Goal: Information Seeking & Learning: Check status

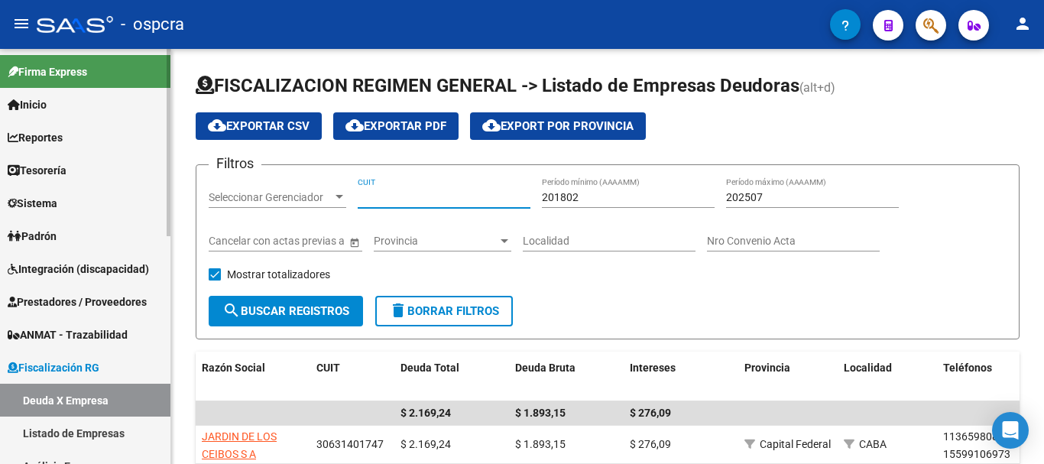
click at [57, 237] on span "Padrón" at bounding box center [32, 236] width 49 height 17
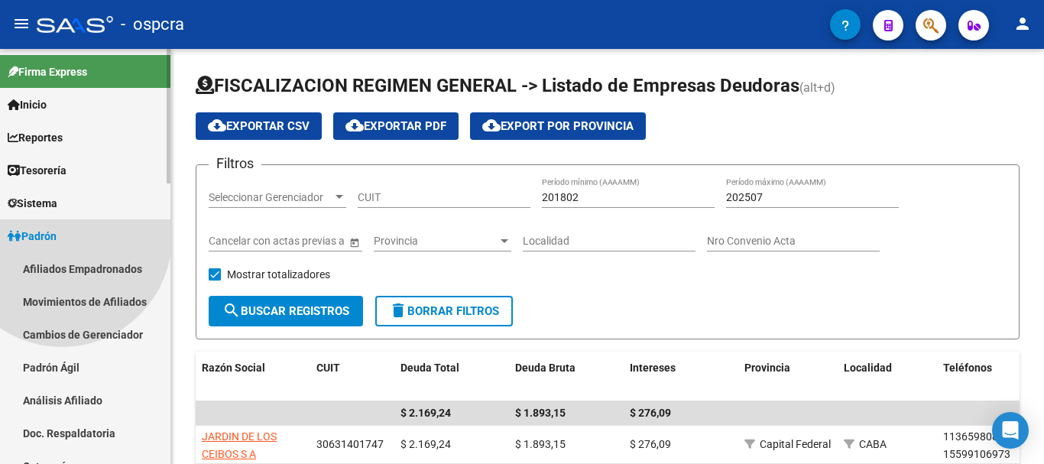
click at [63, 248] on link "Padrón" at bounding box center [85, 235] width 170 height 33
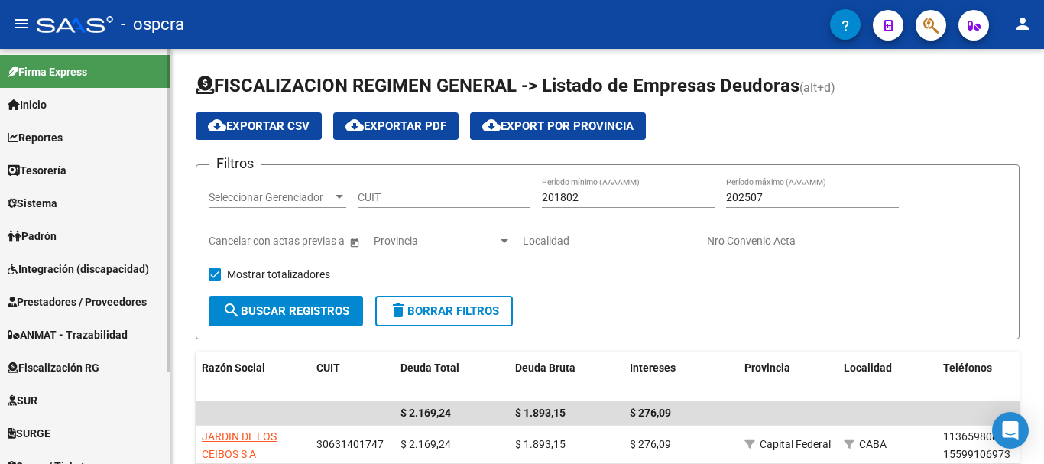
click at [66, 257] on link "Integración (discapacidad)" at bounding box center [85, 268] width 170 height 33
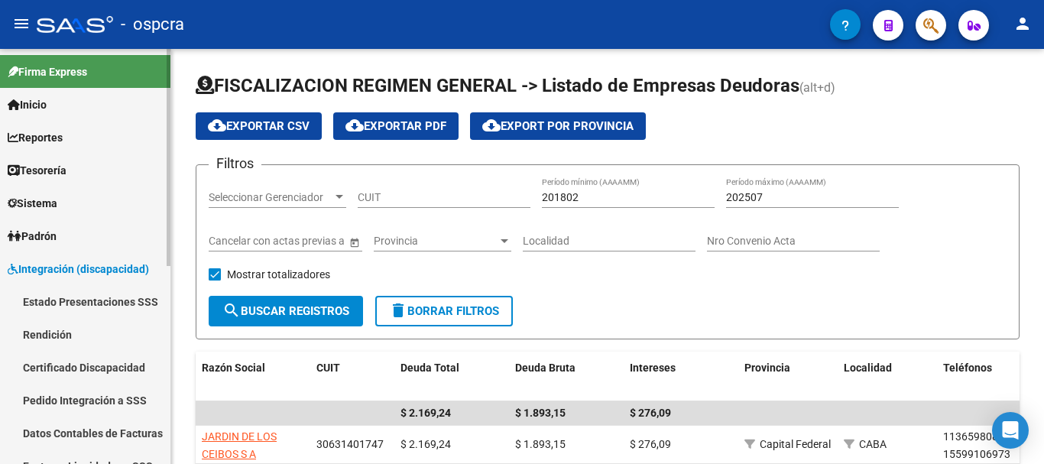
click at [57, 235] on span "Padrón" at bounding box center [32, 236] width 49 height 17
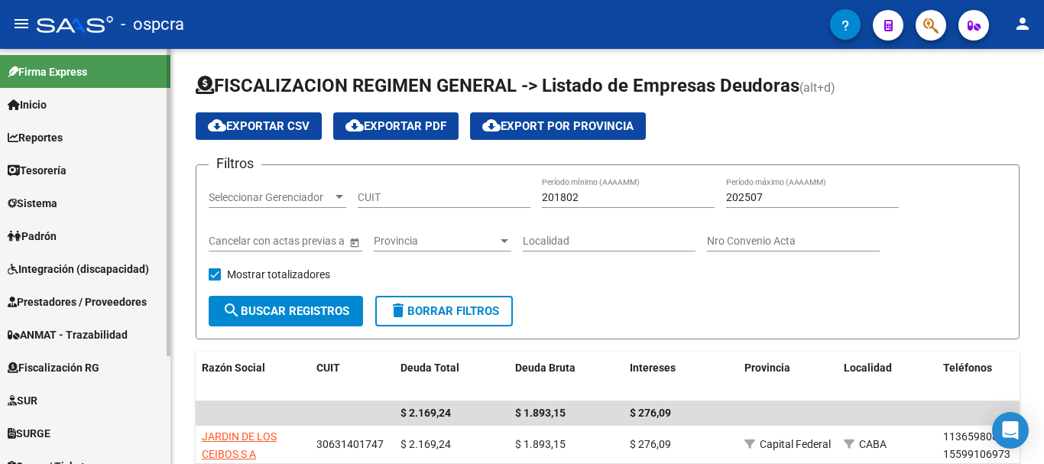
click at [63, 258] on link "Integración (discapacidad)" at bounding box center [85, 268] width 170 height 33
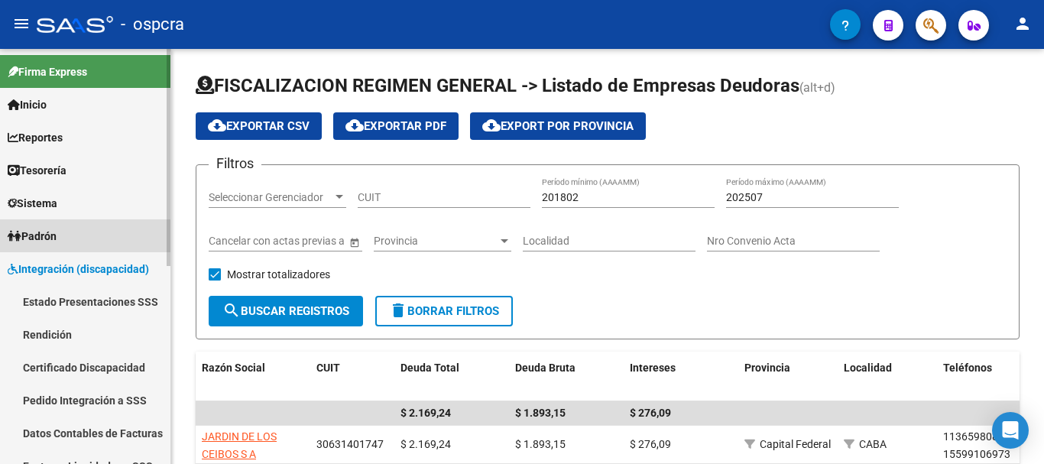
click at [57, 242] on span "Padrón" at bounding box center [32, 236] width 49 height 17
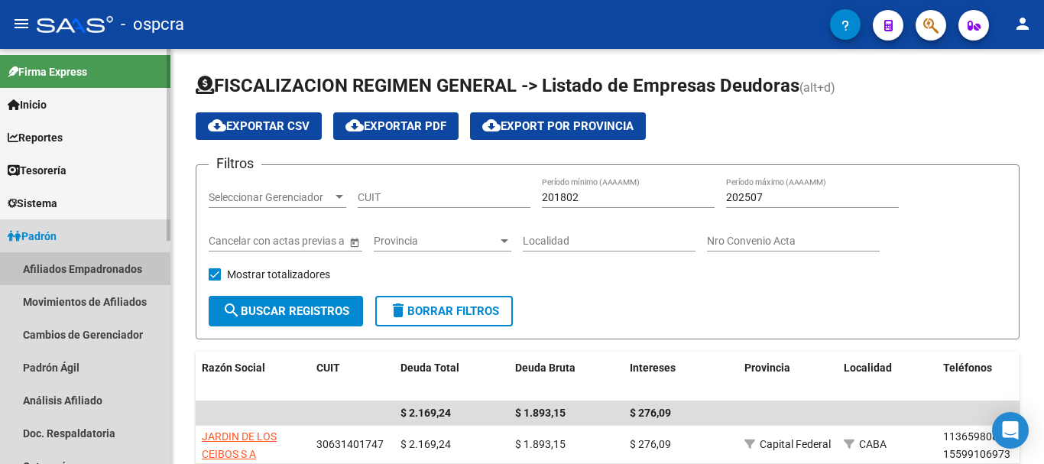
click at [59, 263] on link "Afiliados Empadronados" at bounding box center [85, 268] width 170 height 33
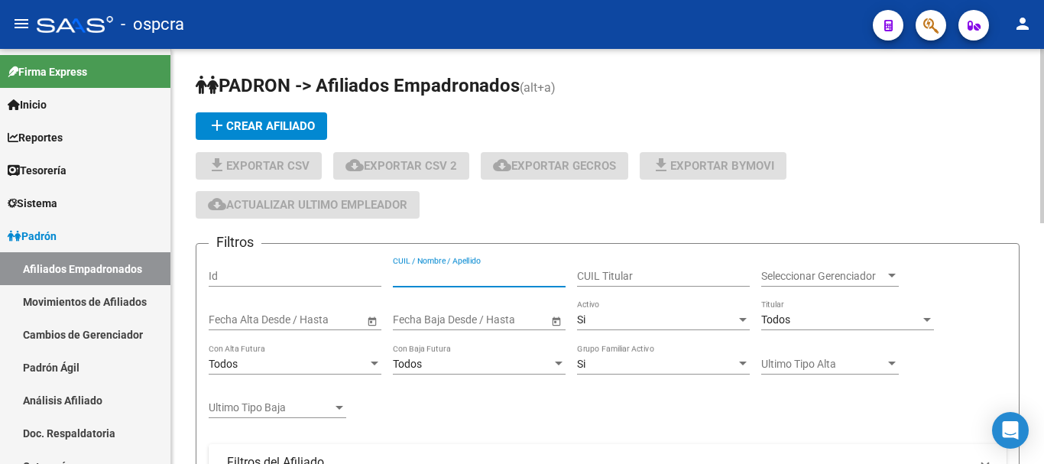
click at [490, 274] on input "CUIL / Nombre / Apellido" at bounding box center [479, 276] width 173 height 13
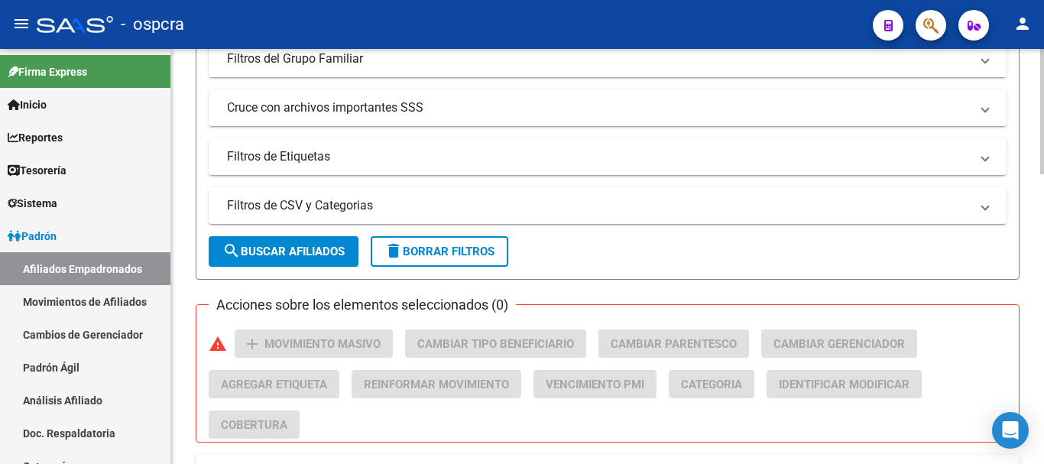
scroll to position [458, 0]
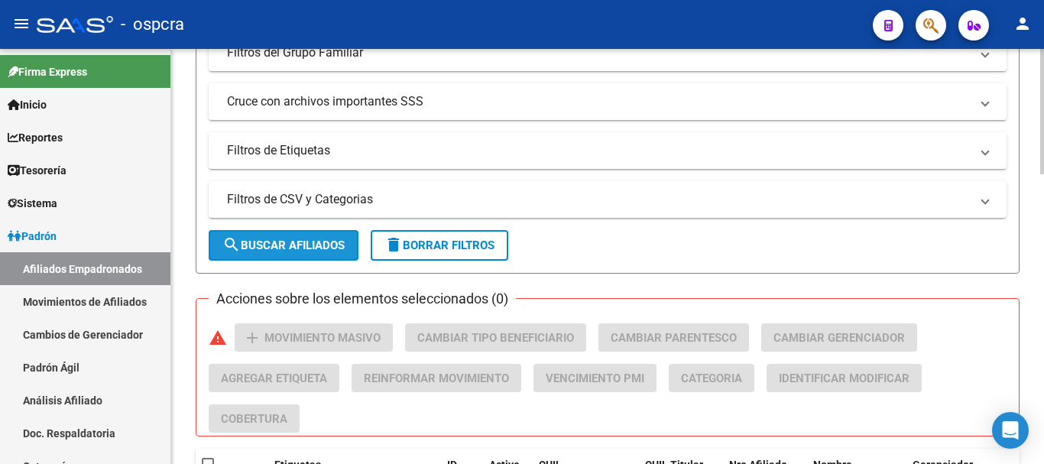
click at [306, 256] on button "search Buscar Afiliados" at bounding box center [284, 245] width 150 height 31
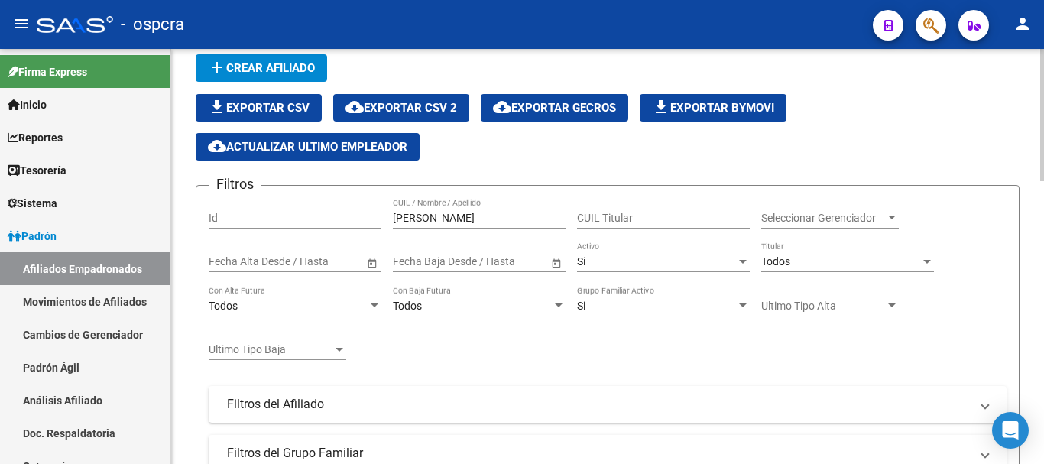
scroll to position [0, 0]
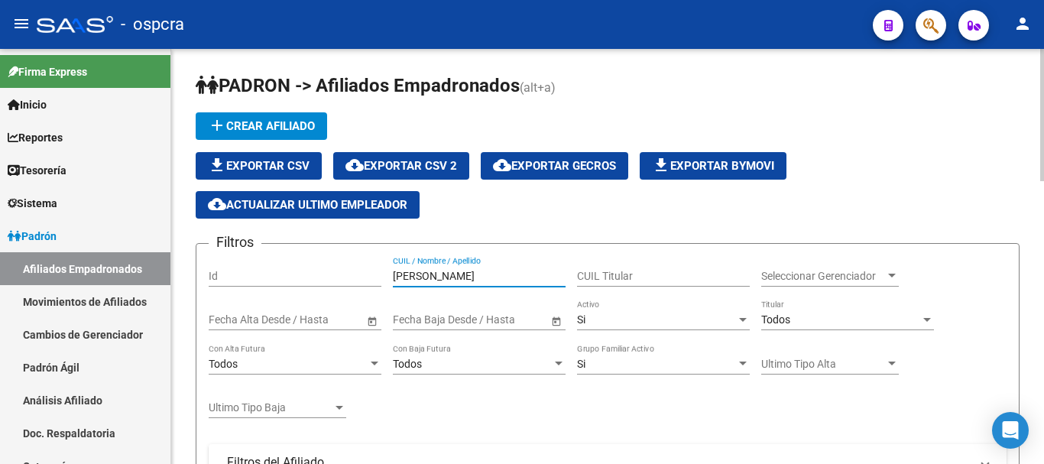
click at [504, 277] on input "[PERSON_NAME]" at bounding box center [479, 276] width 173 height 13
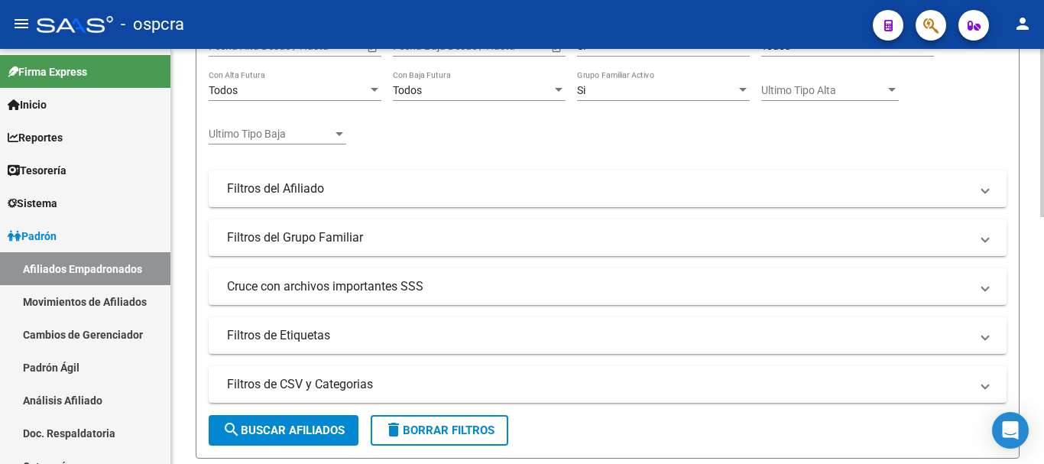
scroll to position [76, 0]
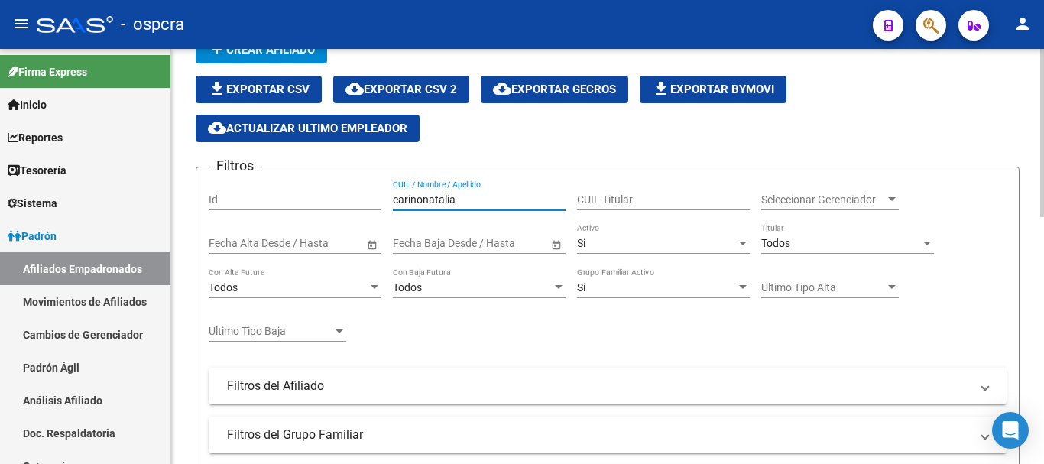
click at [422, 198] on input "carinonatalia" at bounding box center [479, 199] width 173 height 13
type input "[PERSON_NAME]"
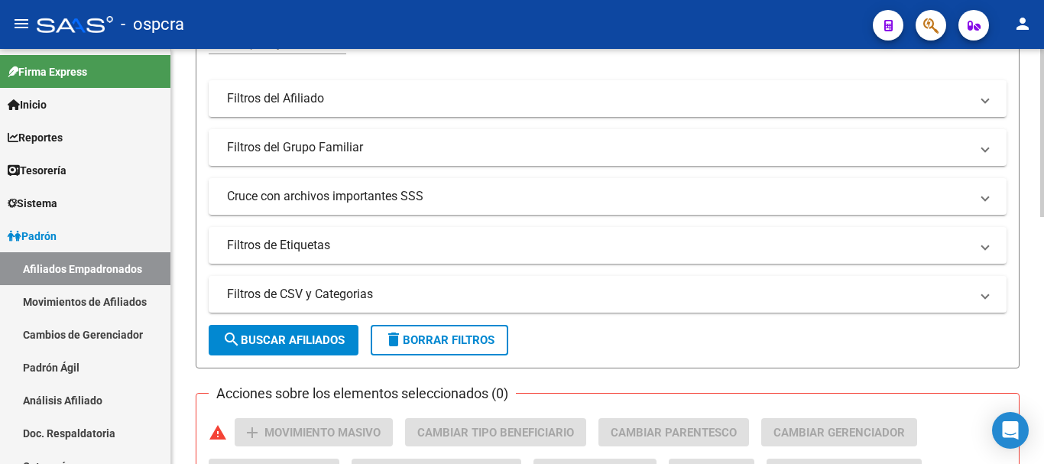
scroll to position [607, 0]
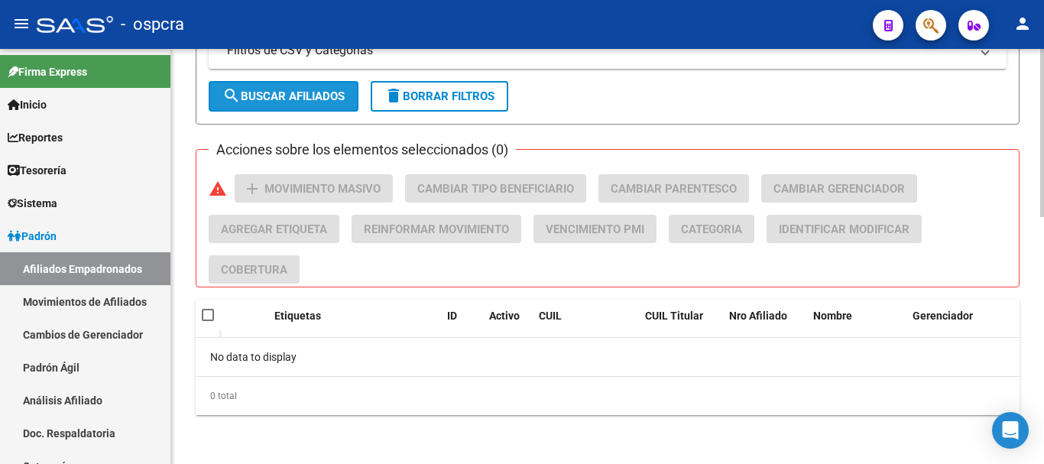
click at [313, 96] on span "search Buscar Afiliados" at bounding box center [283, 96] width 122 height 14
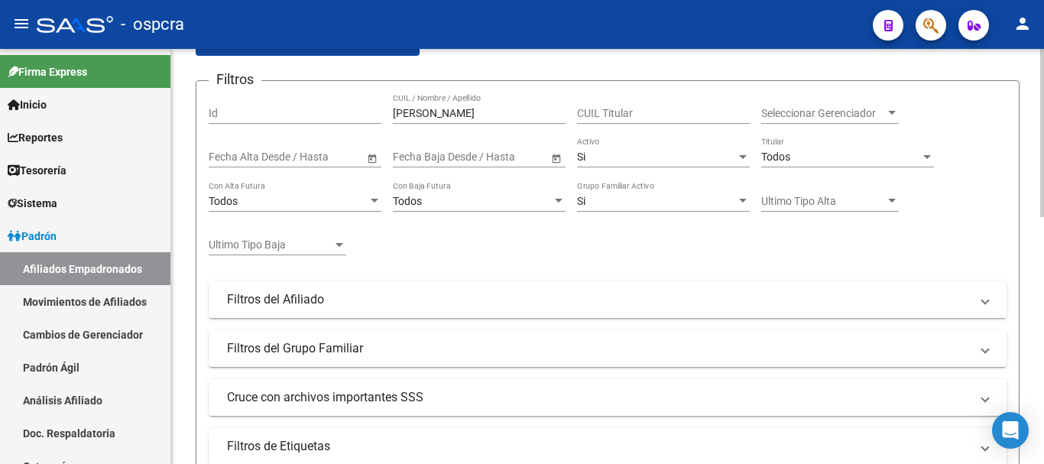
scroll to position [149, 0]
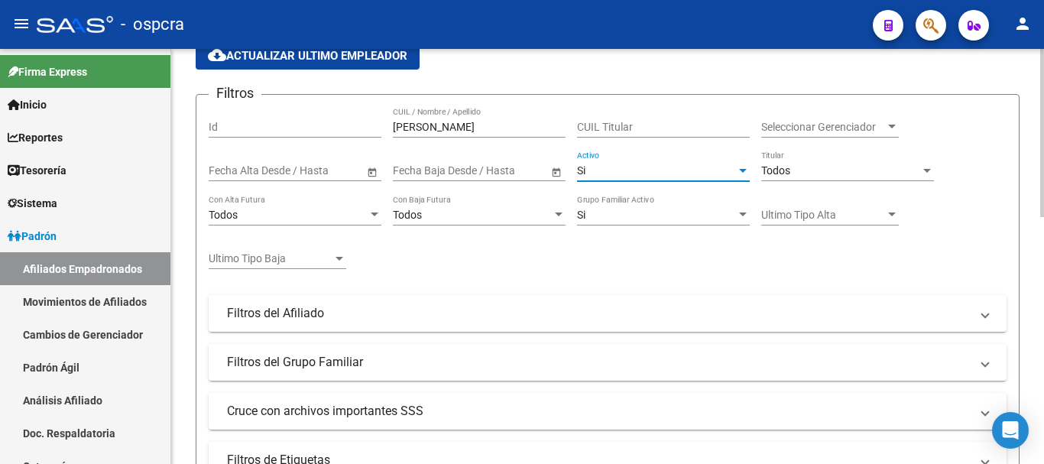
click at [719, 173] on div "Si" at bounding box center [656, 170] width 159 height 13
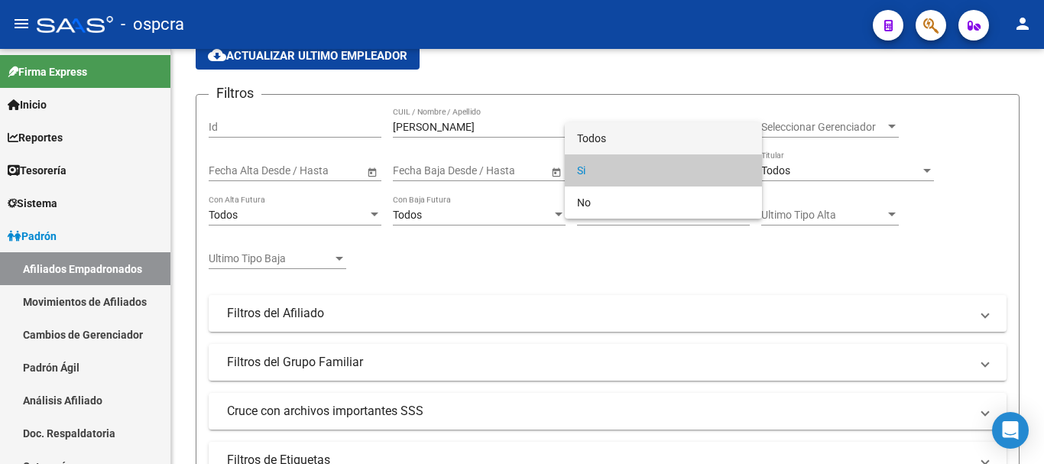
click at [695, 149] on span "Todos" at bounding box center [663, 138] width 173 height 32
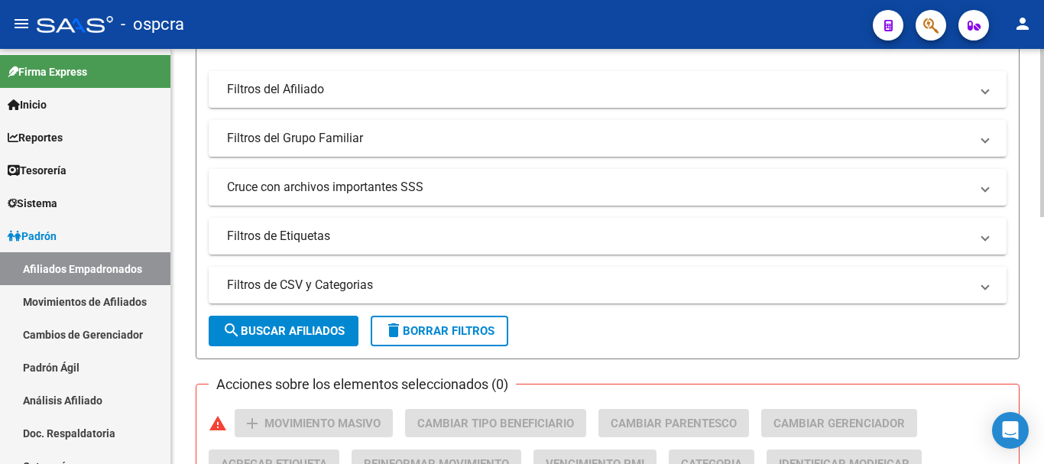
scroll to position [378, 0]
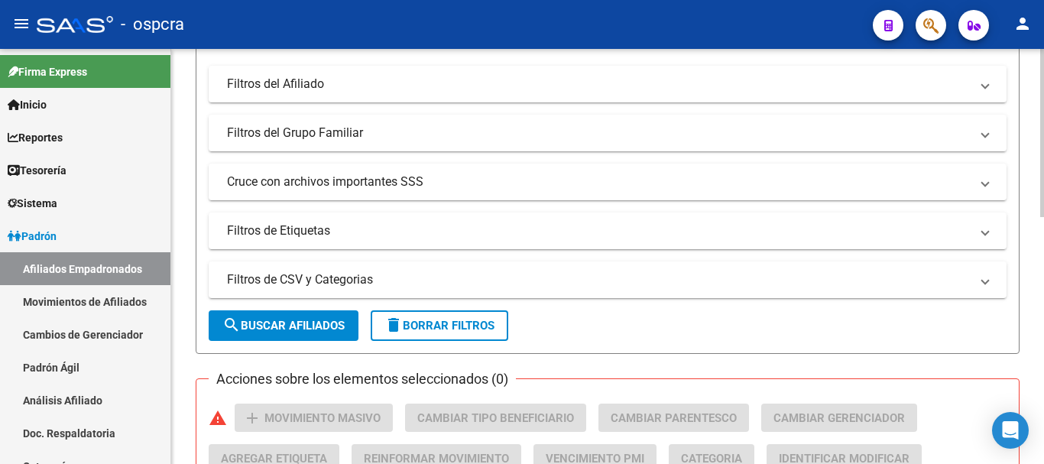
click at [227, 322] on mat-icon "search" at bounding box center [231, 325] width 18 height 18
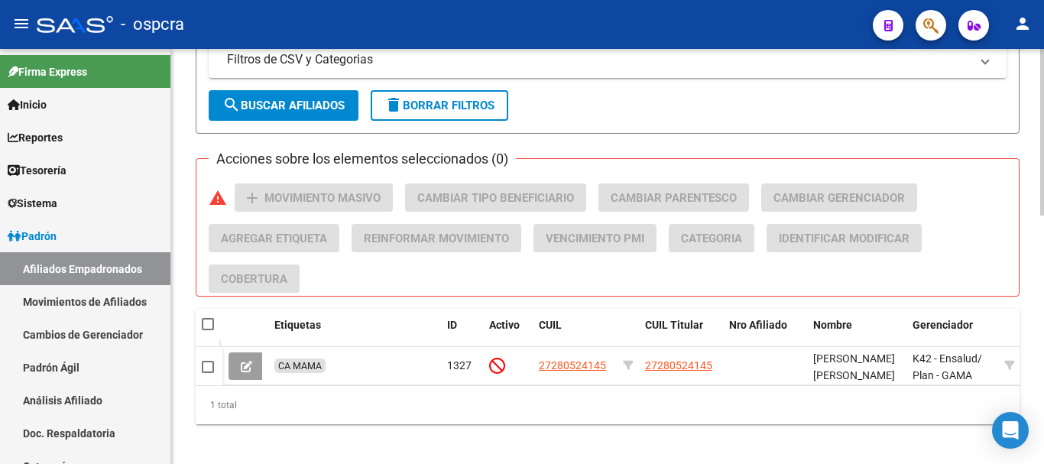
scroll to position [619, 0]
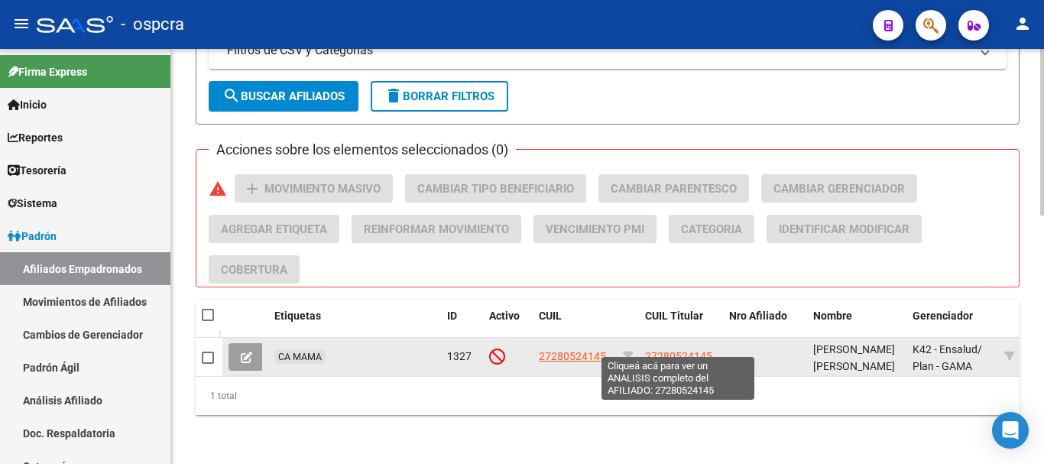
click at [702, 350] on span "27280524145" at bounding box center [678, 356] width 67 height 12
type textarea "27280524145"
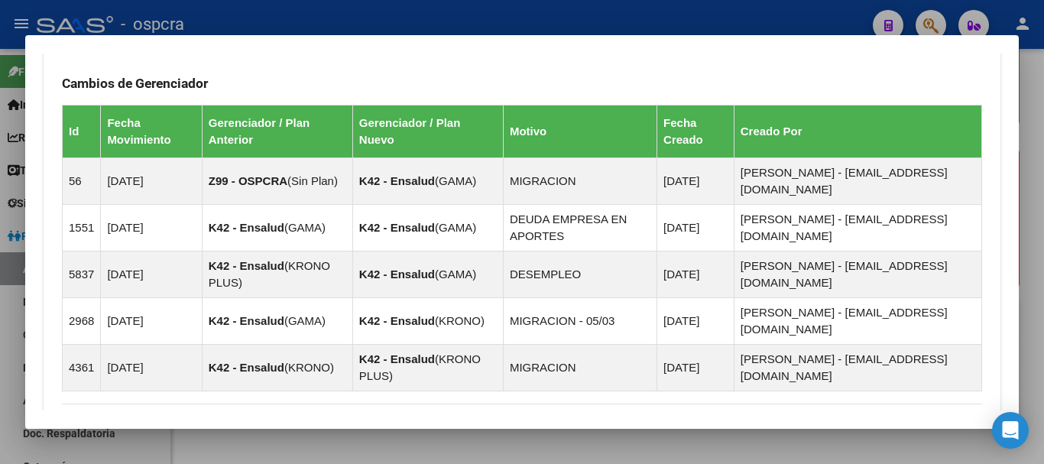
scroll to position [1167, 0]
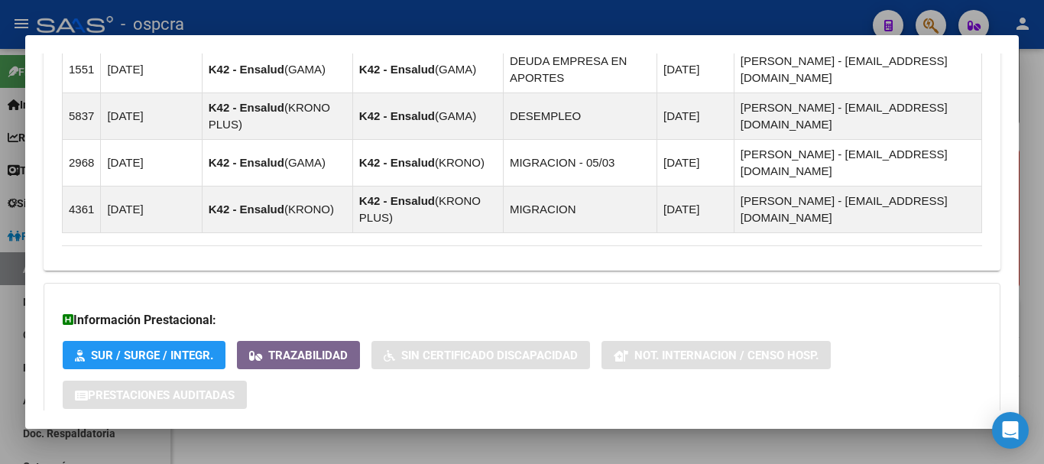
click at [540, 440] on mat-expansion-panel-header "Aportes y Contribuciones del Afiliado: 27280524145" at bounding box center [522, 458] width 957 height 37
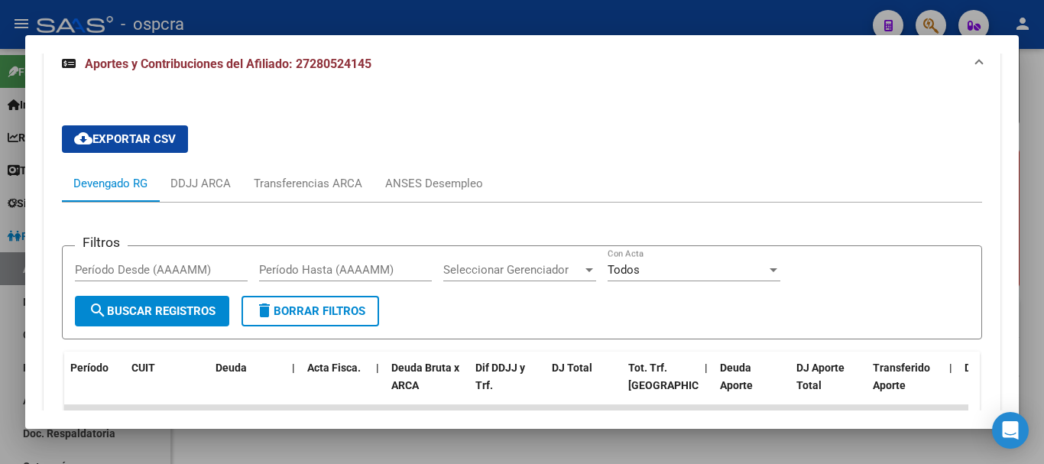
scroll to position [1540, 0]
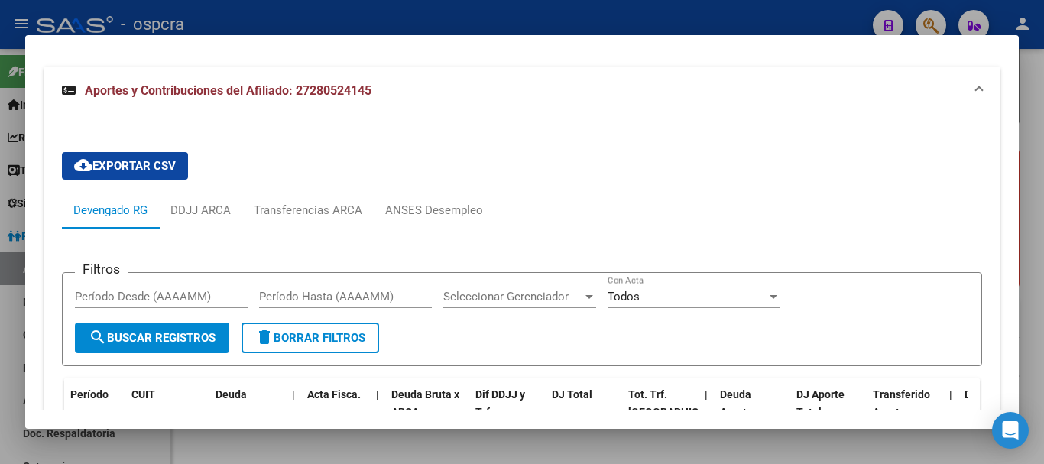
click at [0, 201] on div at bounding box center [522, 232] width 1044 height 464
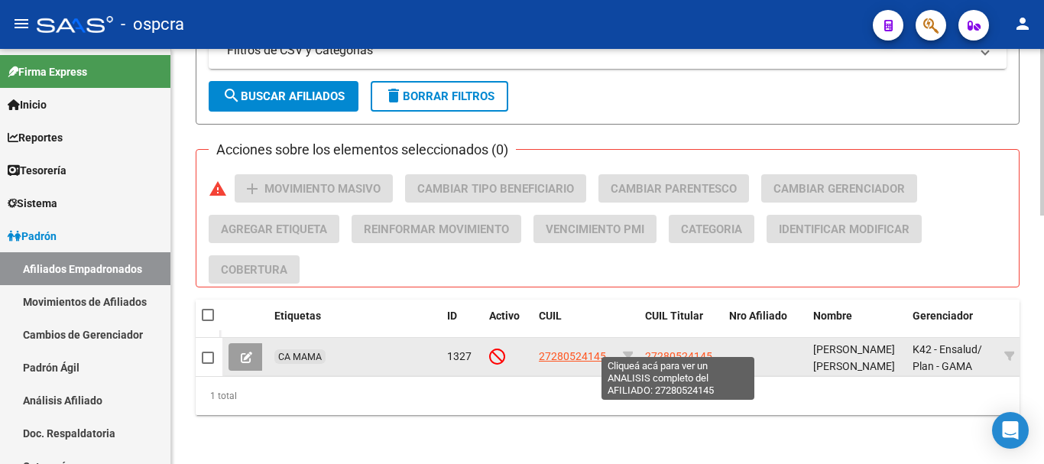
click at [682, 350] on span "27280524145" at bounding box center [678, 356] width 67 height 12
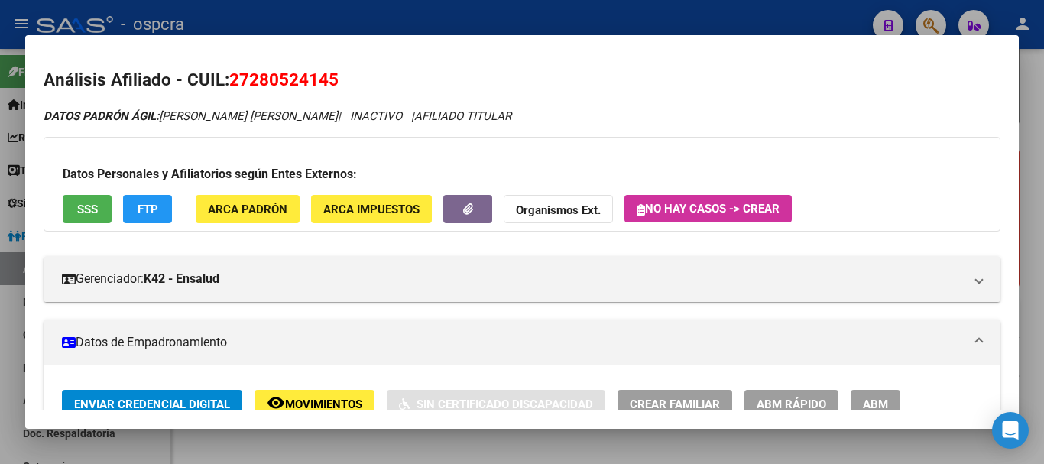
drag, startPoint x: 348, startPoint y: 81, endPoint x: 232, endPoint y: 89, distance: 116.4
click at [232, 89] on h2 "Análisis Afiliado - CUIL: 27280524145" at bounding box center [522, 80] width 957 height 26
copy span "27280524145"
click at [0, 233] on div at bounding box center [522, 232] width 1044 height 464
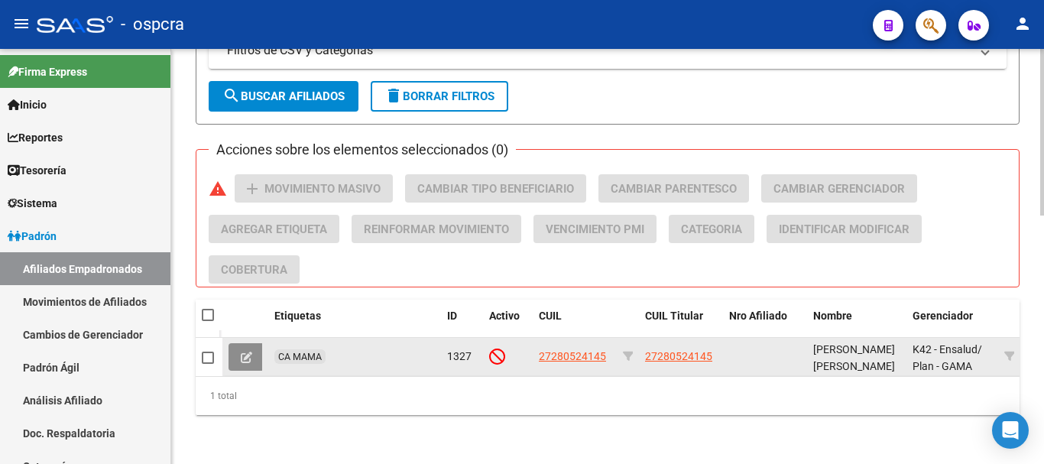
click at [254, 343] on button at bounding box center [246, 357] width 36 height 28
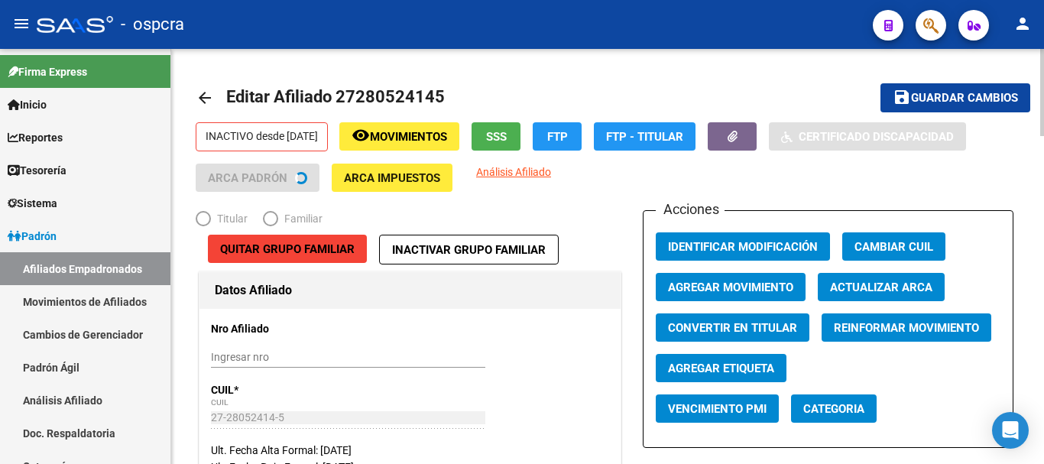
radio input "true"
type input "33-63761744-9"
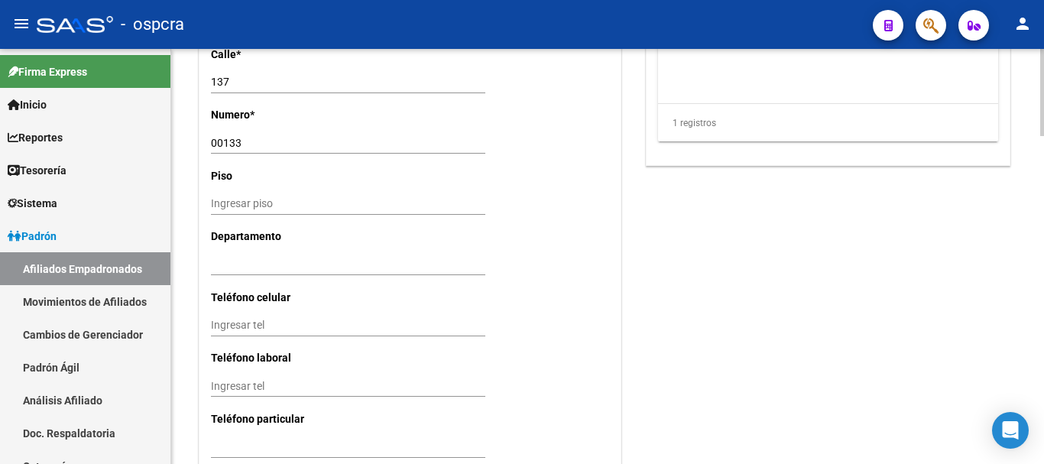
scroll to position [1569, 0]
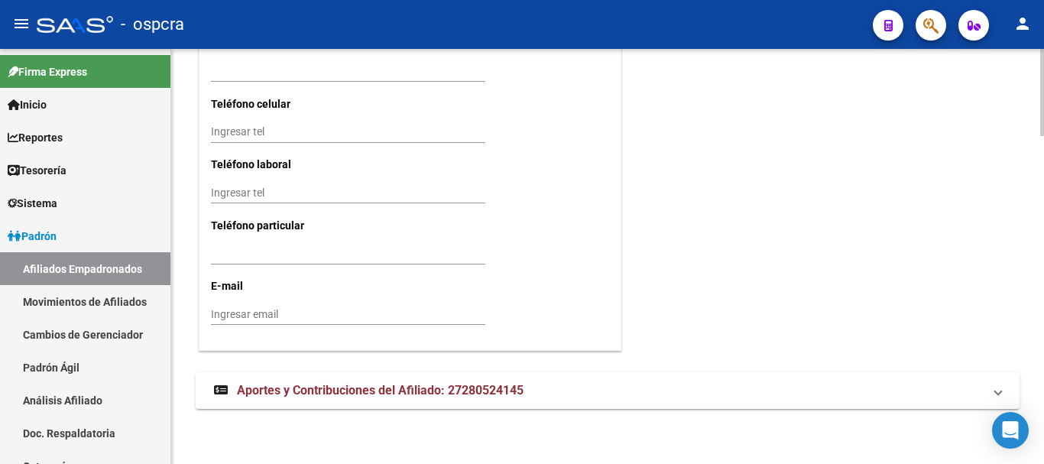
click at [379, 381] on mat-expansion-panel-header "Aportes y Contribuciones del Afiliado: 27280524145" at bounding box center [608, 390] width 824 height 37
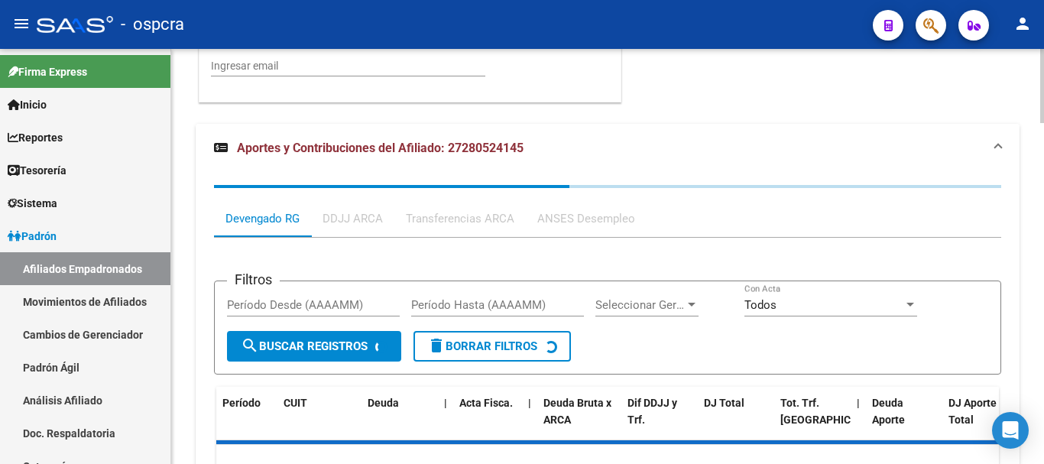
scroll to position [1874, 0]
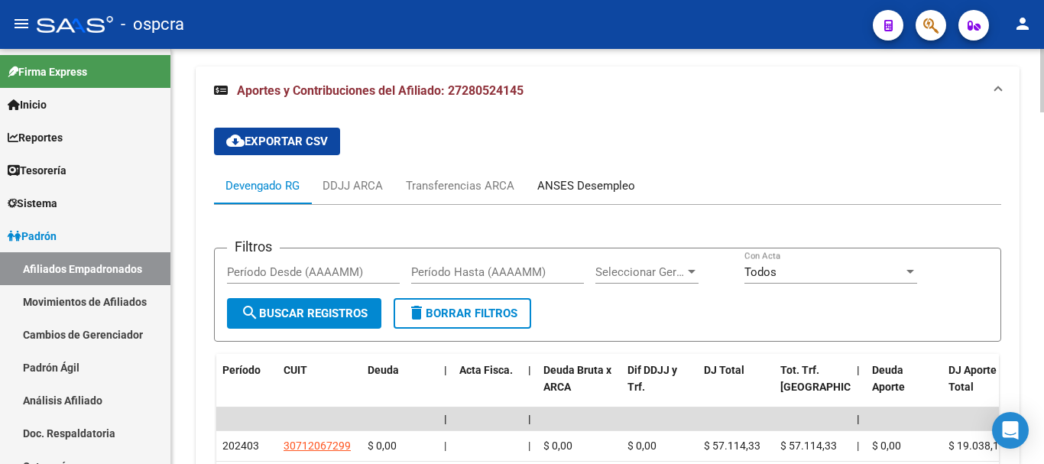
click at [621, 188] on div "ANSES Desempleo" at bounding box center [586, 185] width 98 height 17
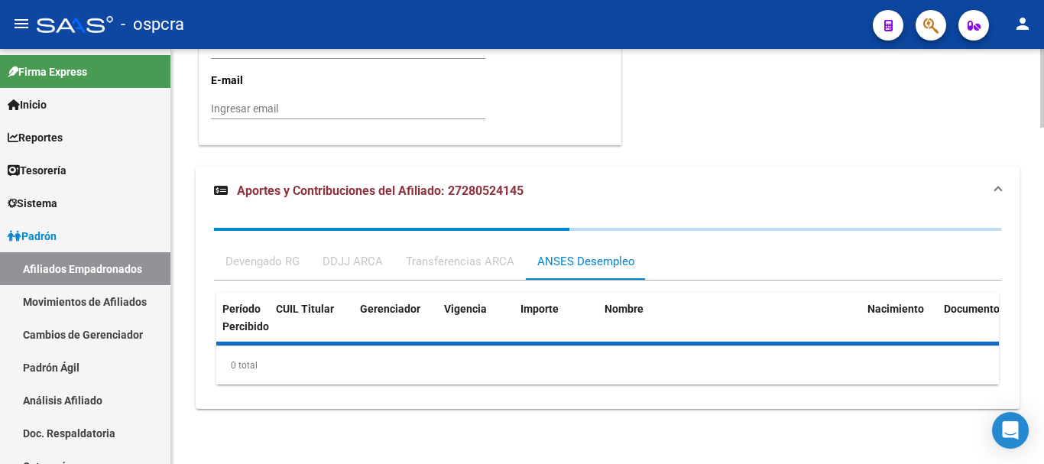
scroll to position [1824, 0]
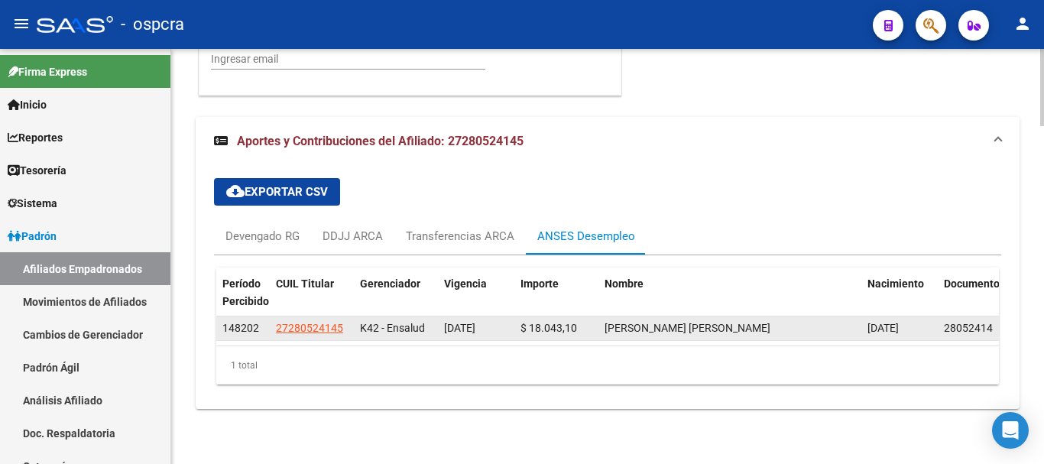
drag, startPoint x: 607, startPoint y: 330, endPoint x: 782, endPoint y: 340, distance: 176.0
click at [644, 303] on div "Período Percibido CUIL Titular Gerenciador Vigencia Importe Nombre Nacimiento D…" at bounding box center [607, 325] width 782 height 117
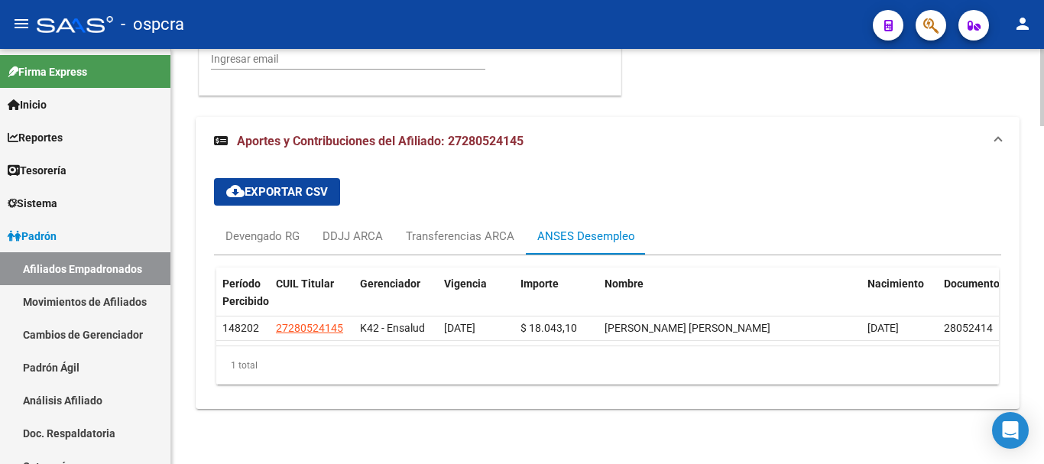
click at [816, 349] on div "1 total" at bounding box center [607, 365] width 782 height 38
click at [210, 320] on div "cloud_download Exportar CSV Devengado RG DDJJ ARCA Transferencias ARCA ANSES De…" at bounding box center [608, 287] width 824 height 243
click at [213, 320] on div "cloud_download Exportar CSV Devengado RG DDJJ ARCA Transferencias ARCA ANSES De…" at bounding box center [608, 287] width 824 height 243
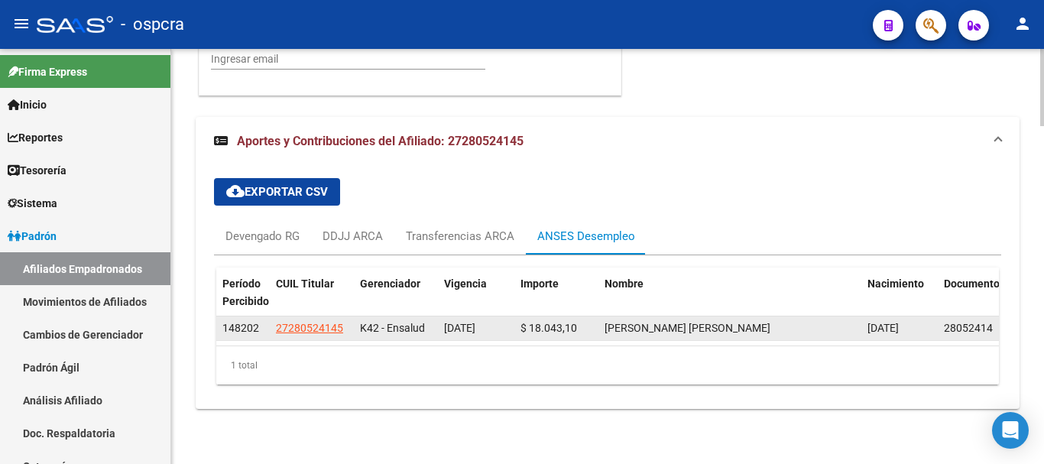
drag, startPoint x: 228, startPoint y: 325, endPoint x: 241, endPoint y: 325, distance: 13.0
click at [241, 325] on span "148202" at bounding box center [240, 328] width 37 height 12
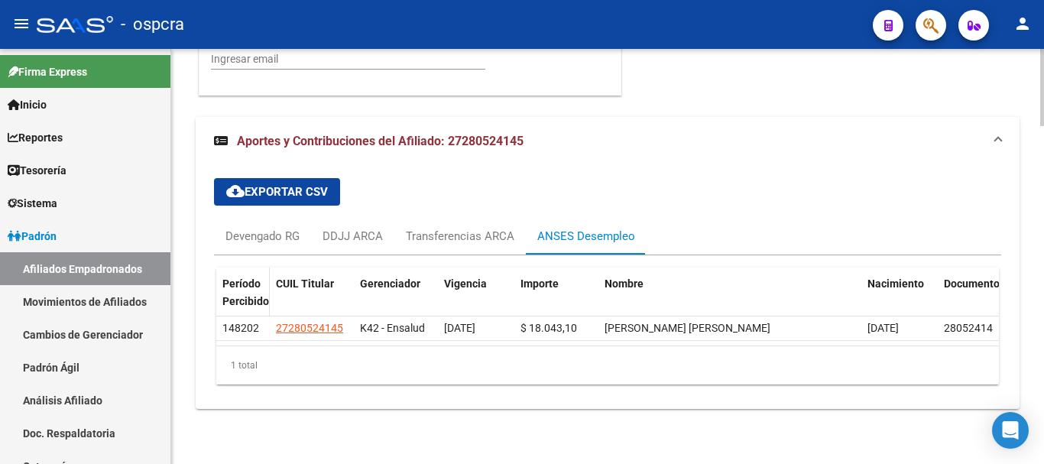
click at [245, 313] on datatable-header-cell "Período Percibido" at bounding box center [242, 292] width 53 height 50
click at [248, 283] on span "Período Percibido" at bounding box center [245, 292] width 47 height 30
drag, startPoint x: 255, startPoint y: 325, endPoint x: 212, endPoint y: 323, distance: 42.8
click at [212, 323] on div "cloud_download Exportar CSV Devengado RG DDJJ ARCA Transferencias ARCA ANSES De…" at bounding box center [608, 287] width 824 height 243
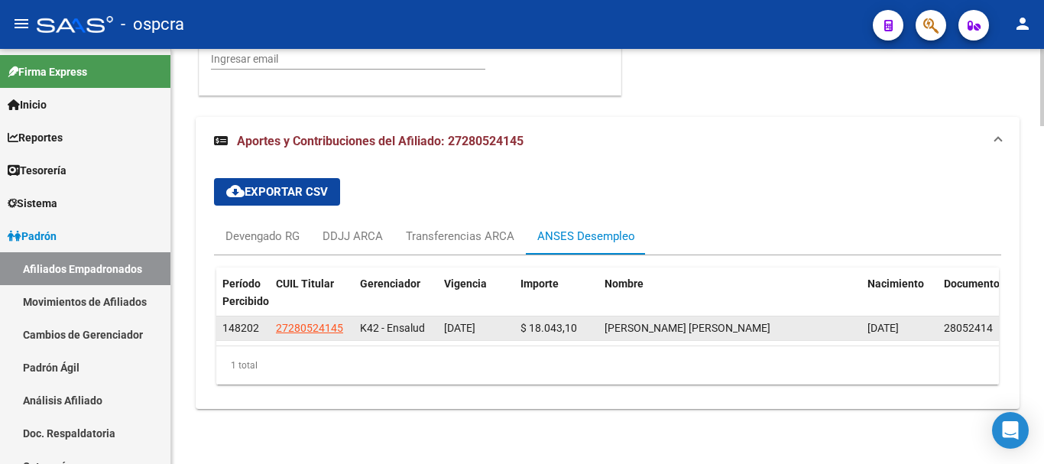
click at [222, 329] on datatable-body-cell "148202" at bounding box center [242, 328] width 53 height 24
click at [233, 330] on span "148202" at bounding box center [240, 328] width 37 height 12
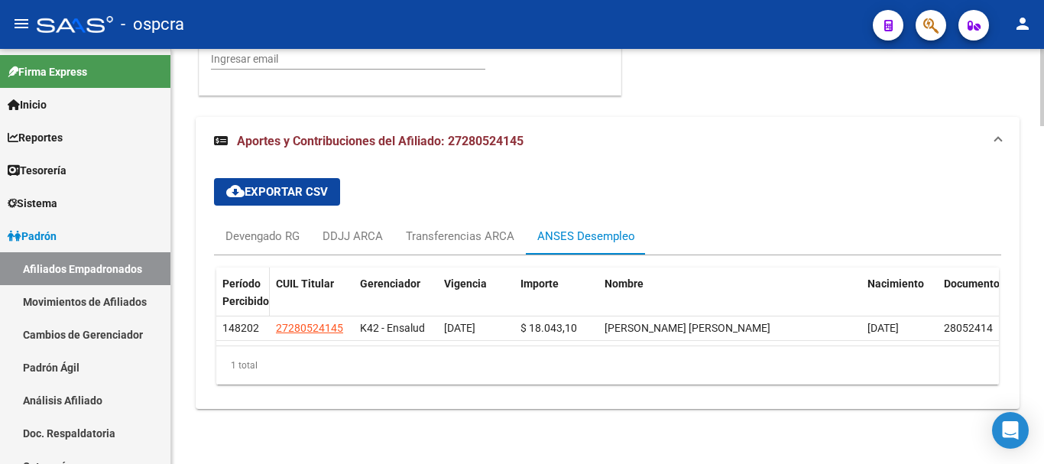
click at [259, 272] on datatable-header-cell "Período Percibido" at bounding box center [242, 292] width 53 height 50
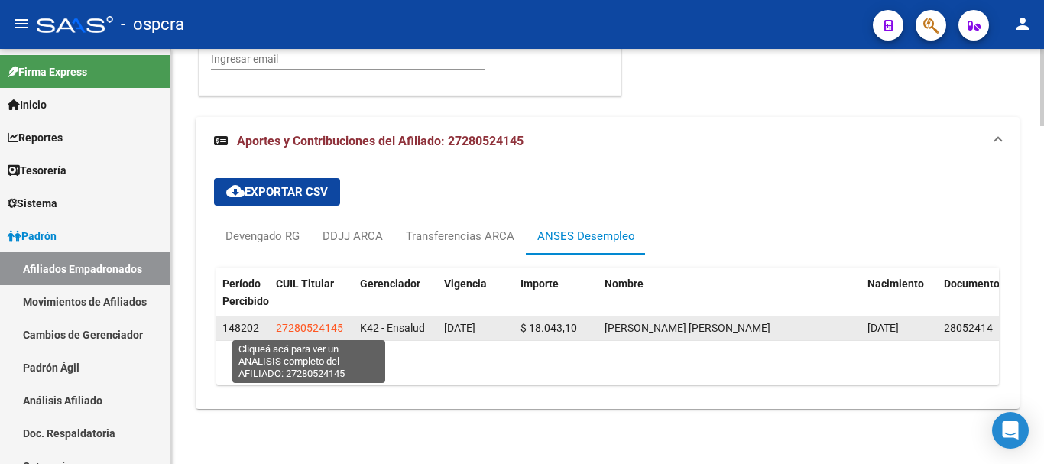
click at [296, 331] on span "27280524145" at bounding box center [309, 328] width 67 height 12
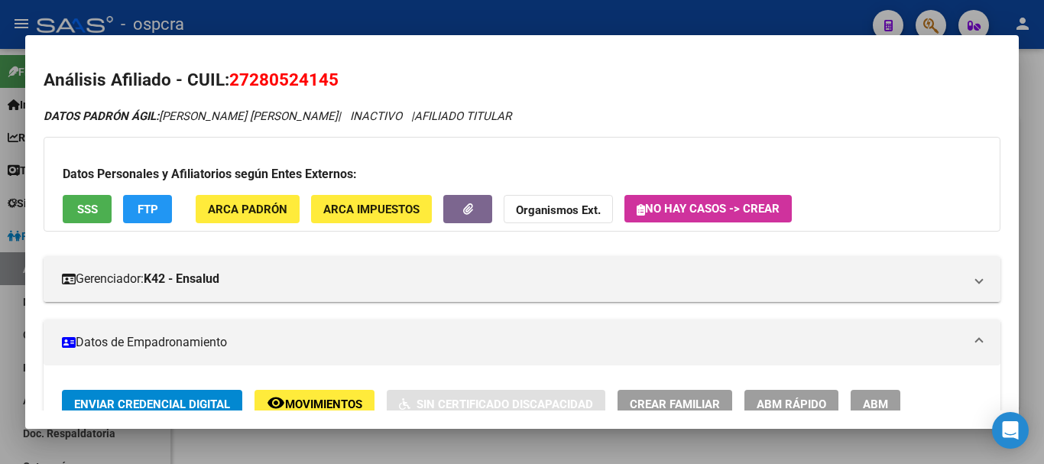
click at [222, 436] on div at bounding box center [522, 232] width 1044 height 464
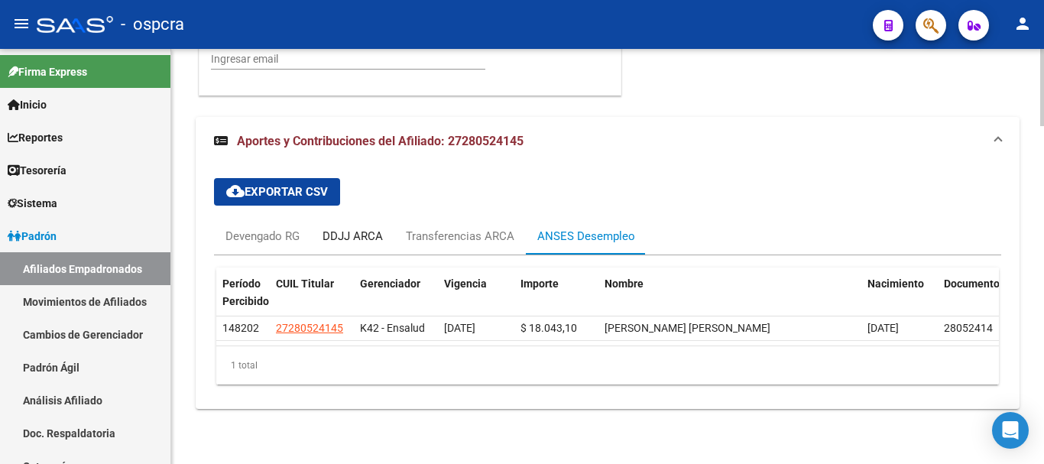
click at [350, 240] on div "DDJJ ARCA" at bounding box center [352, 236] width 60 height 17
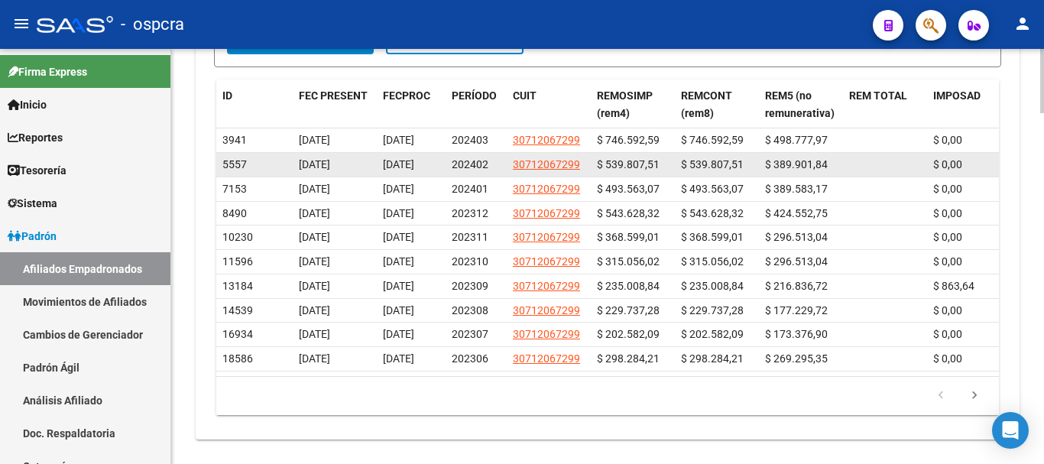
scroll to position [2190, 0]
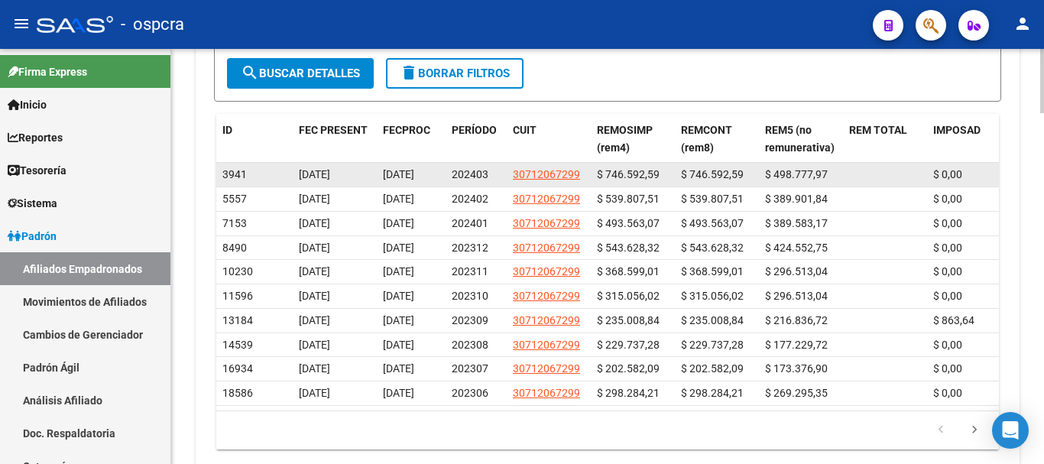
click at [330, 172] on span "[DATE]" at bounding box center [314, 174] width 31 height 12
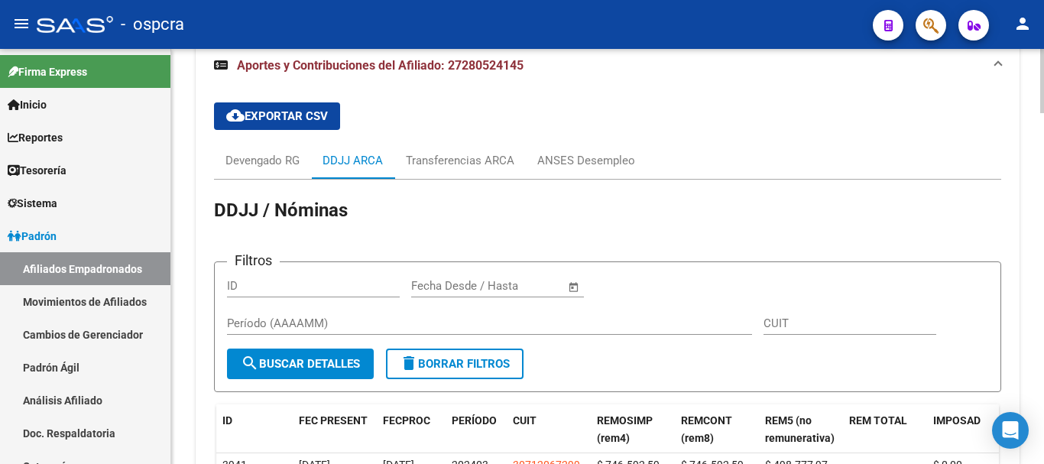
scroll to position [1884, 0]
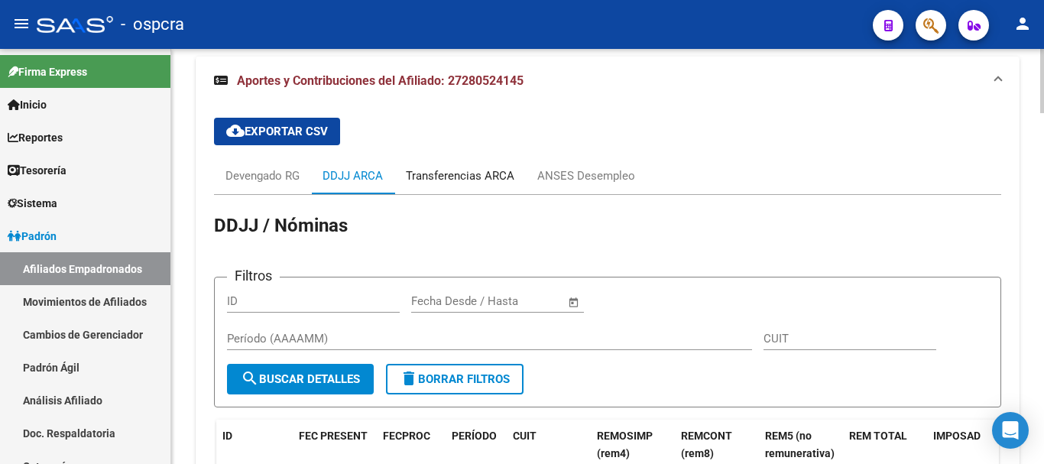
click at [458, 186] on div "Transferencias ARCA" at bounding box center [459, 175] width 131 height 37
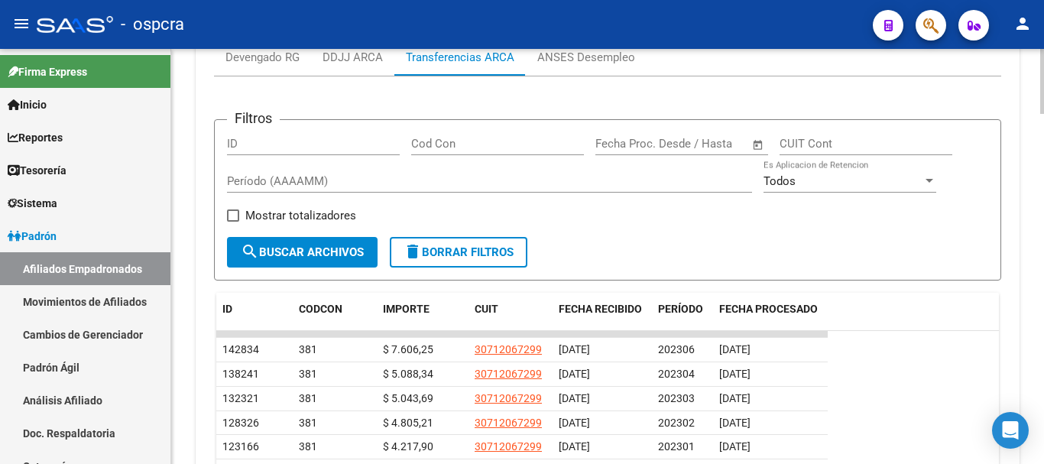
scroll to position [2037, 0]
